Goal: Contribute content

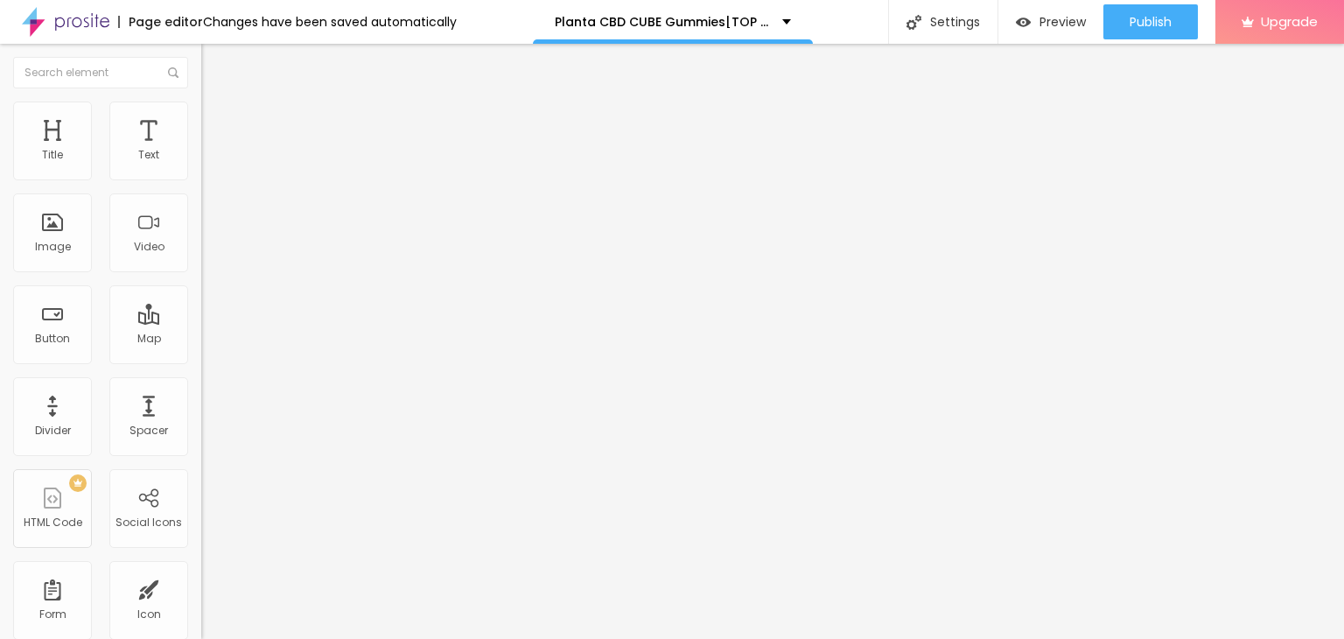
click at [201, 151] on span "Add image" at bounding box center [237, 143] width 72 height 15
click at [201, 221] on img at bounding box center [207, 215] width 12 height 12
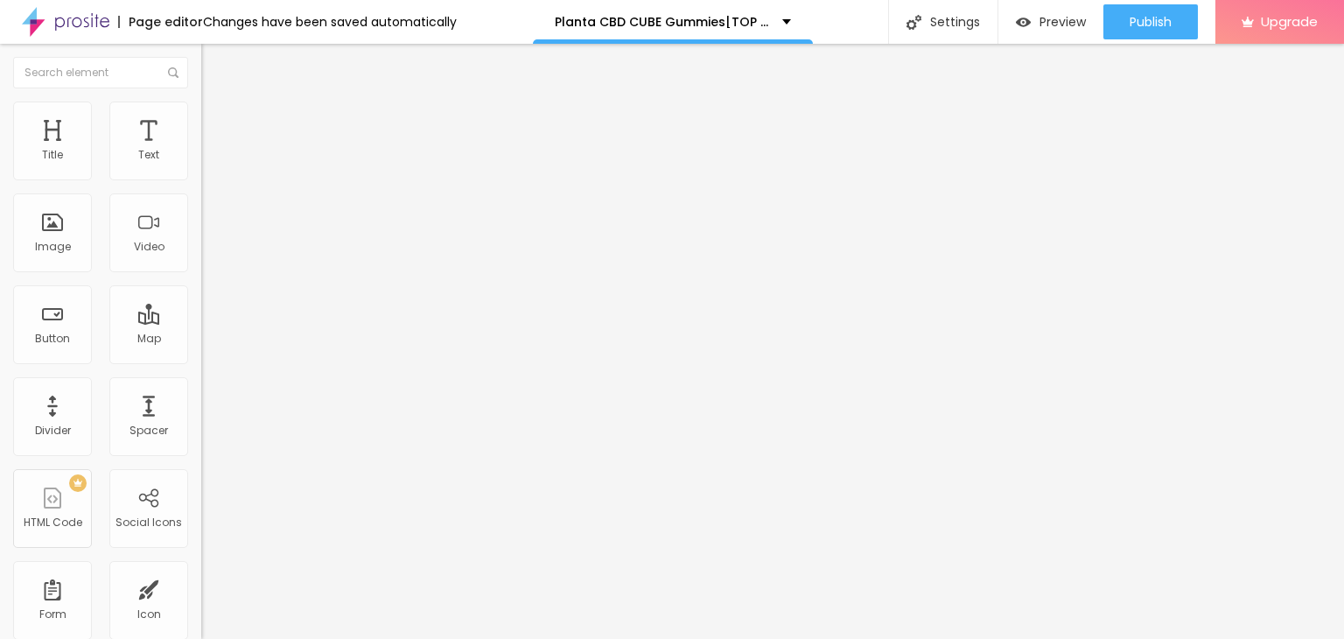
click at [201, 223] on div at bounding box center [301, 216] width 201 height 14
click at [201, 320] on div "Aspect Ratio Original Cinema 16:9 Default 4:3 Square 1:1 Original" at bounding box center [301, 285] width 201 height 69
click at [201, 274] on span "Original" at bounding box center [222, 266] width 42 height 15
click at [201, 305] on span "Square" at bounding box center [220, 298] width 39 height 15
click at [201, 310] on div "Square 1:1" at bounding box center [301, 301] width 201 height 17
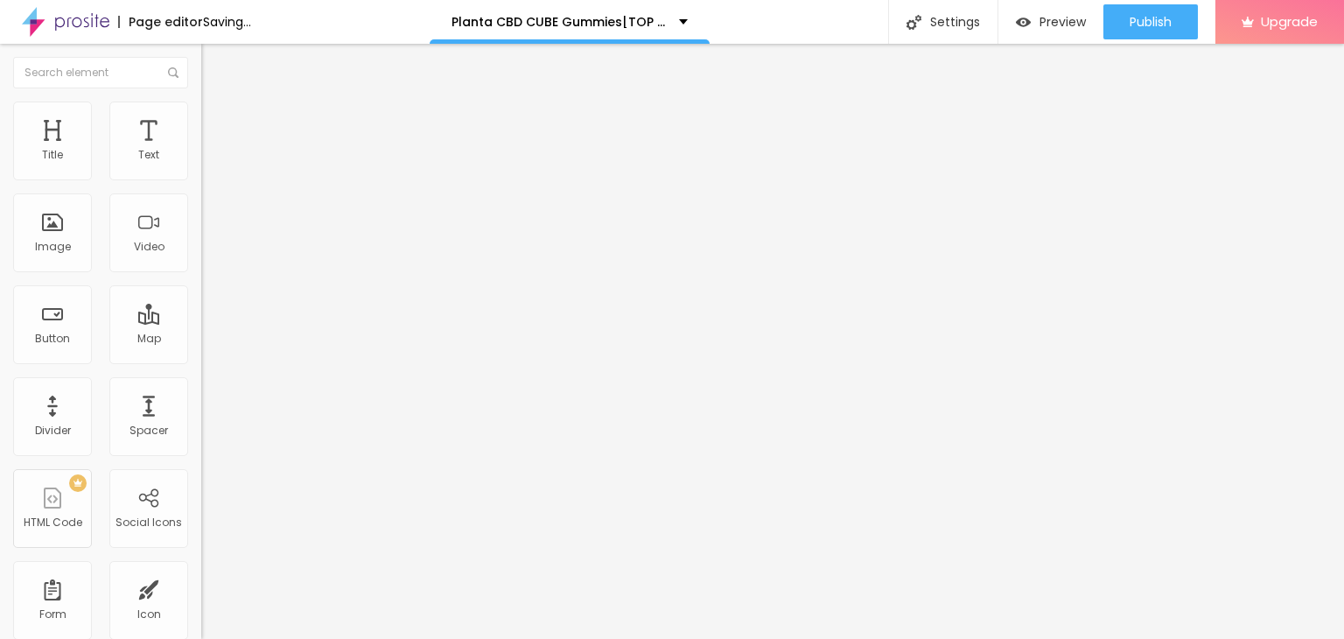
click at [201, 320] on ul "Cinema 16:9 Default 4:3 Square 1:1 Original" at bounding box center [301, 296] width 201 height 48
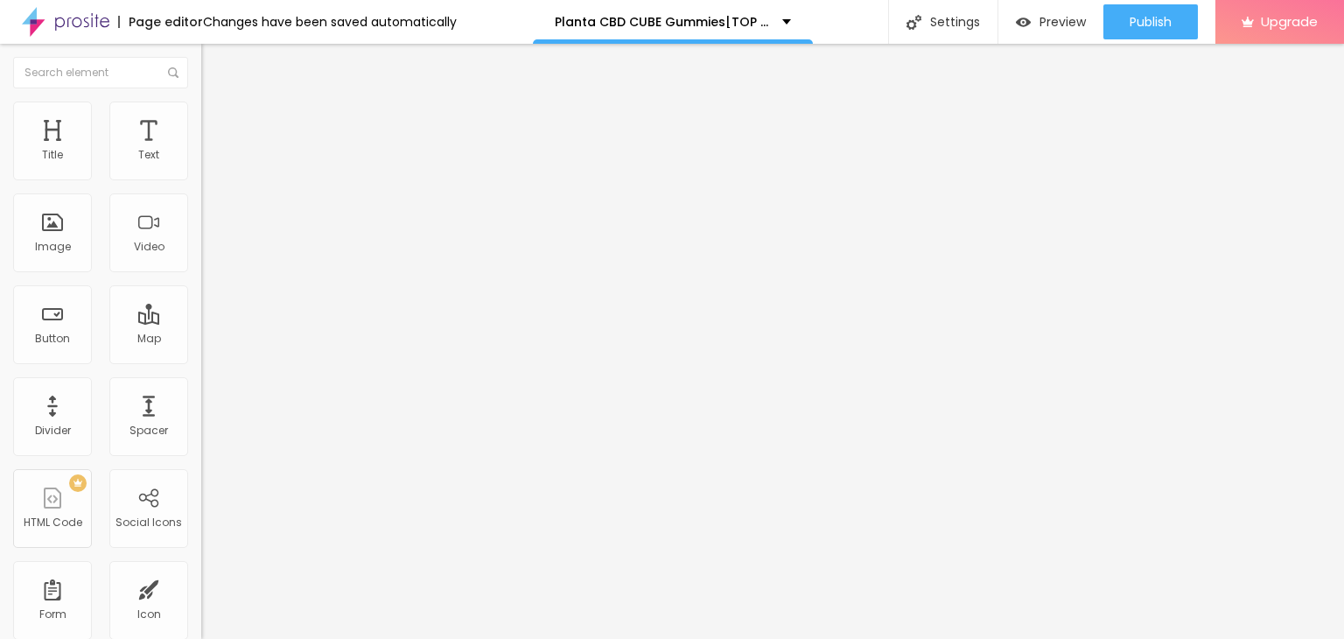
click at [201, 320] on ul "Cinema 16:9 Default 4:3 Square 1:1 Original" at bounding box center [301, 296] width 201 height 48
click at [201, 284] on span "Cinema" at bounding box center [223, 277] width 44 height 15
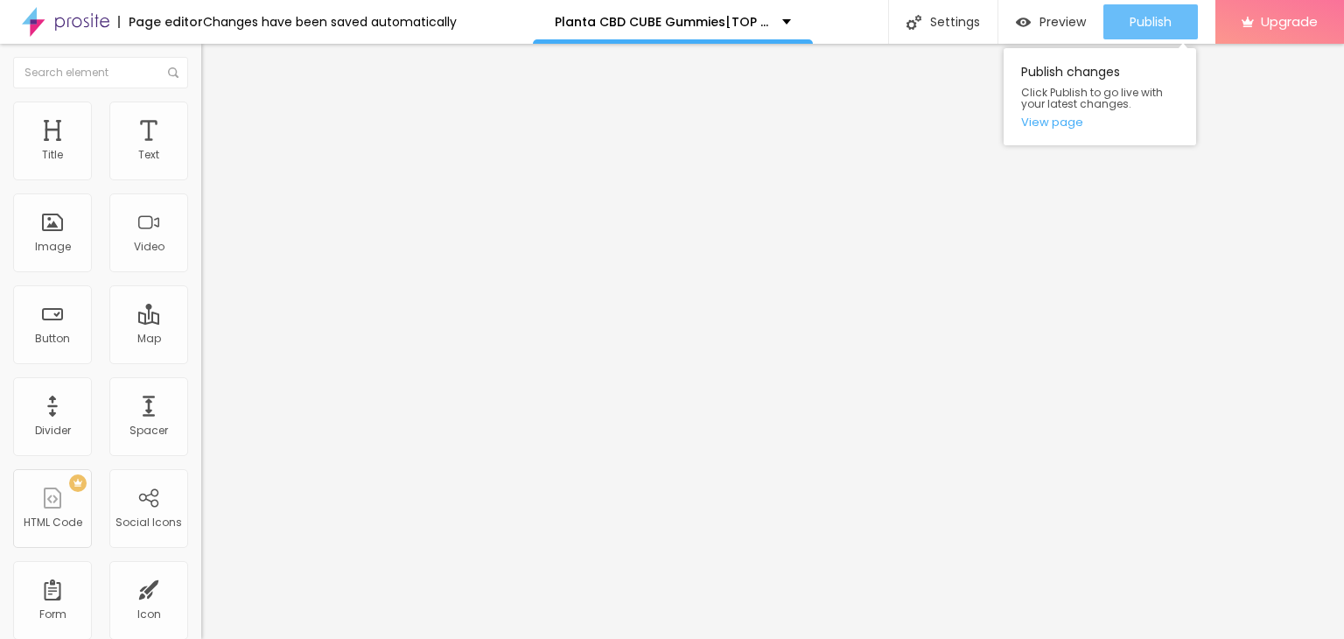
click at [1134, 15] on span "Publish" at bounding box center [1151, 22] width 42 height 14
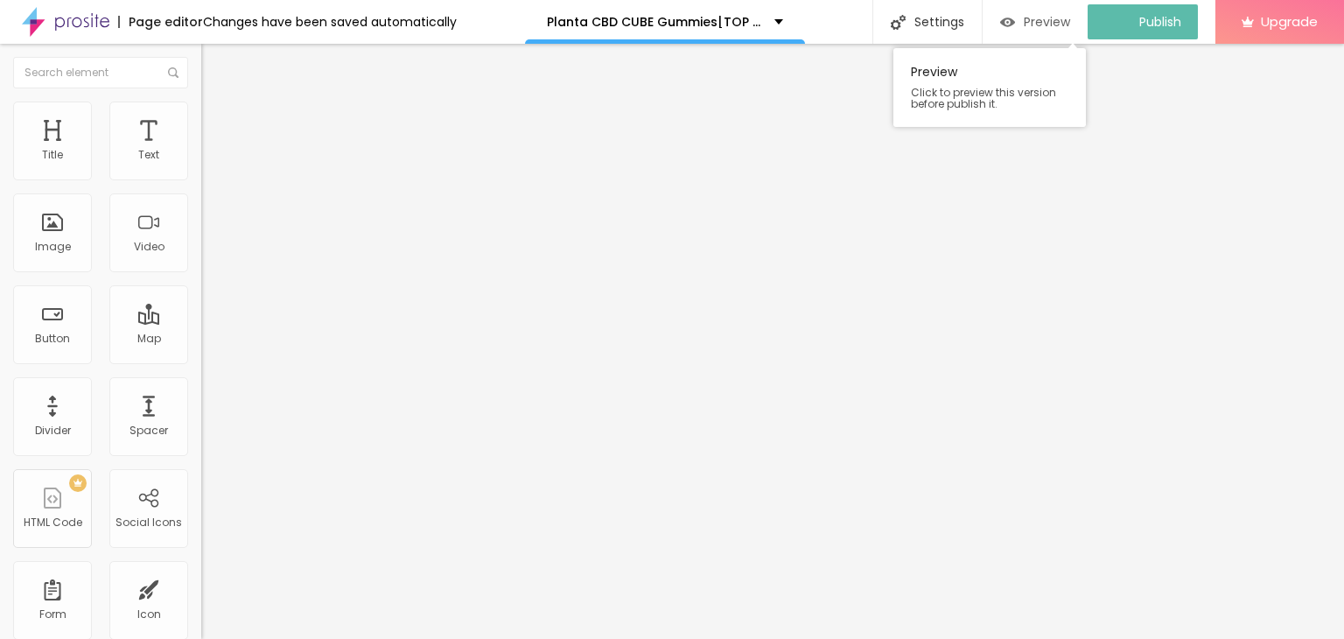
click at [1015, 22] on img "button" at bounding box center [1007, 22] width 15 height 15
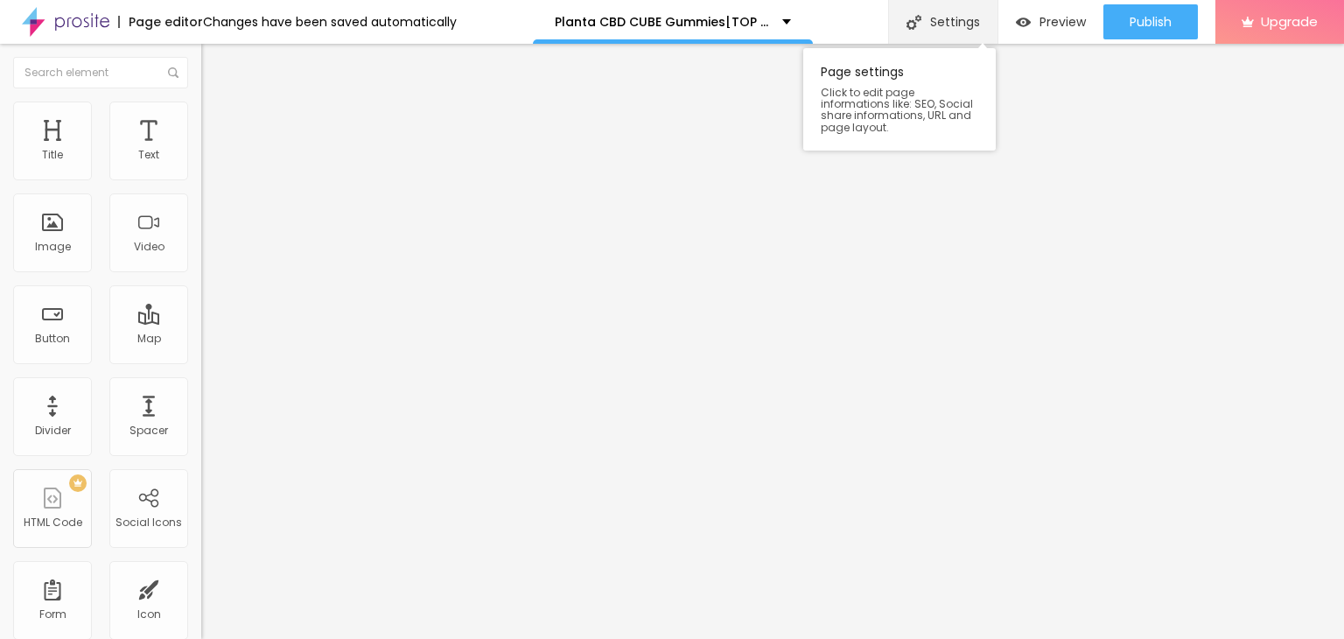
click at [896, 13] on div "Settings" at bounding box center [942, 22] width 109 height 44
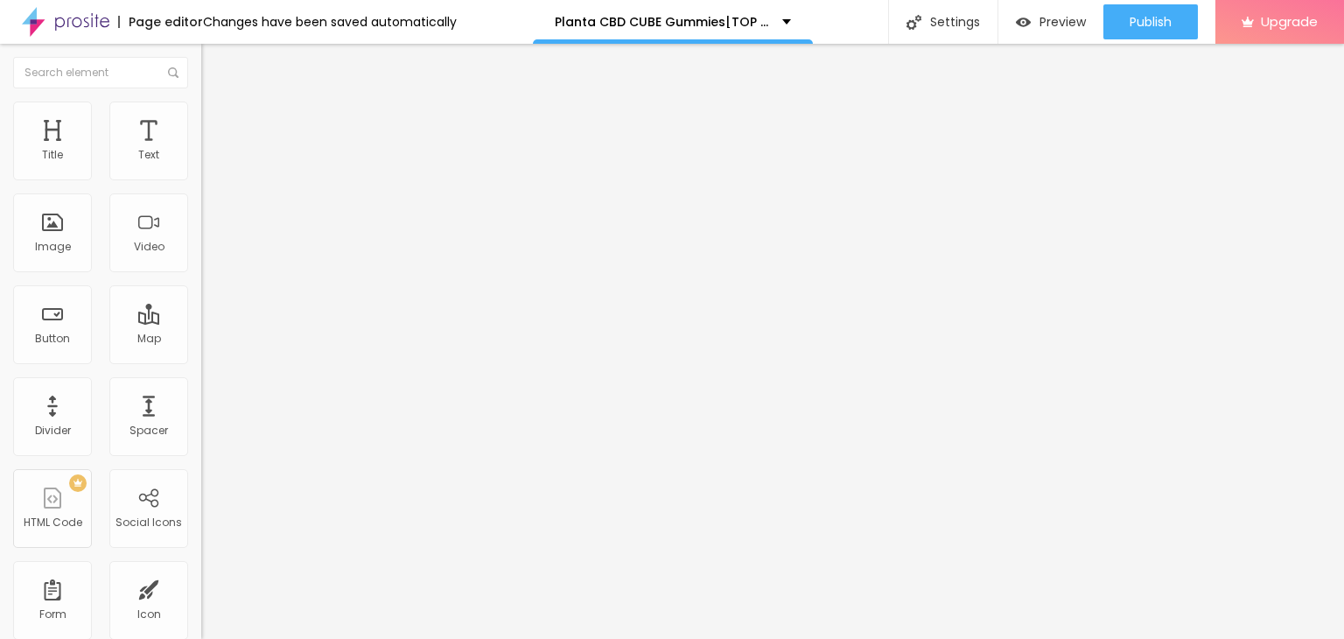
click at [156, 19] on div "Page editor" at bounding box center [160, 22] width 85 height 12
click at [105, 25] on img at bounding box center [66, 22] width 88 height 44
